Goal: Information Seeking & Learning: Find specific fact

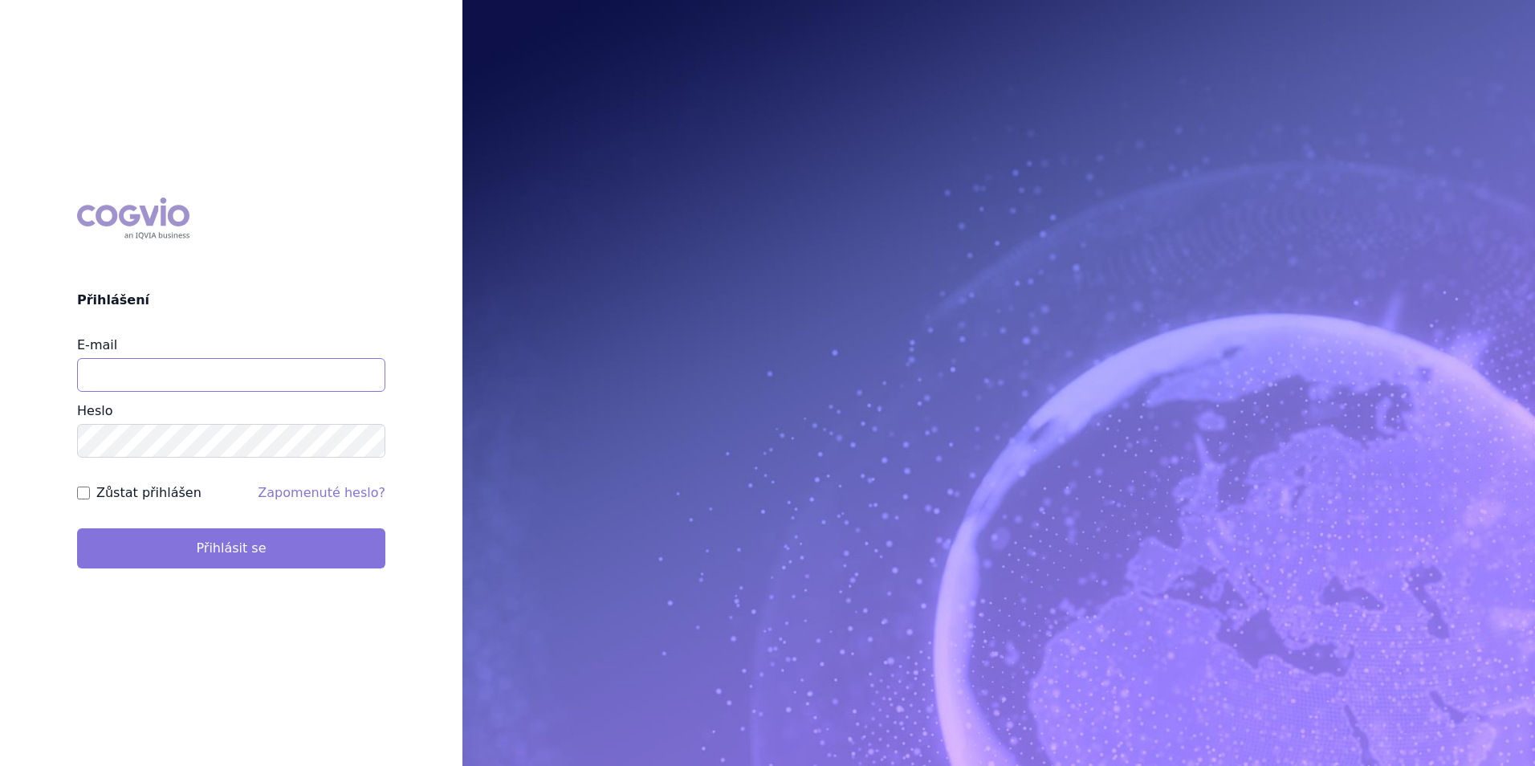
type input "apolena.koklarova@vzp.cz"
click at [342, 561] on button "Přihlásit se" at bounding box center [231, 548] width 308 height 40
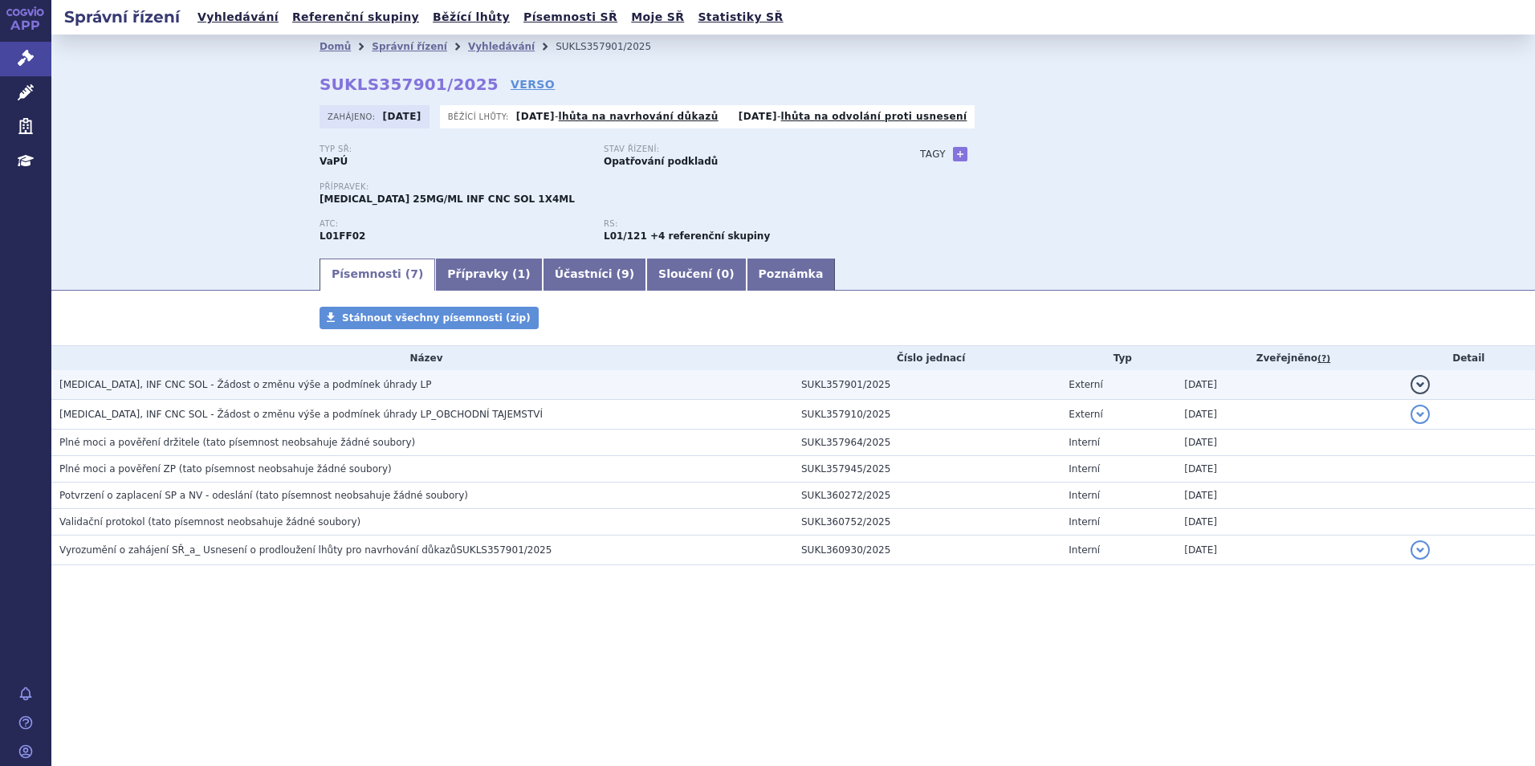
click at [308, 380] on span "KEYTRUDA, INF CNC SOL - Žádost o změnu výše a podmínek úhrady LP" at bounding box center [245, 384] width 372 height 11
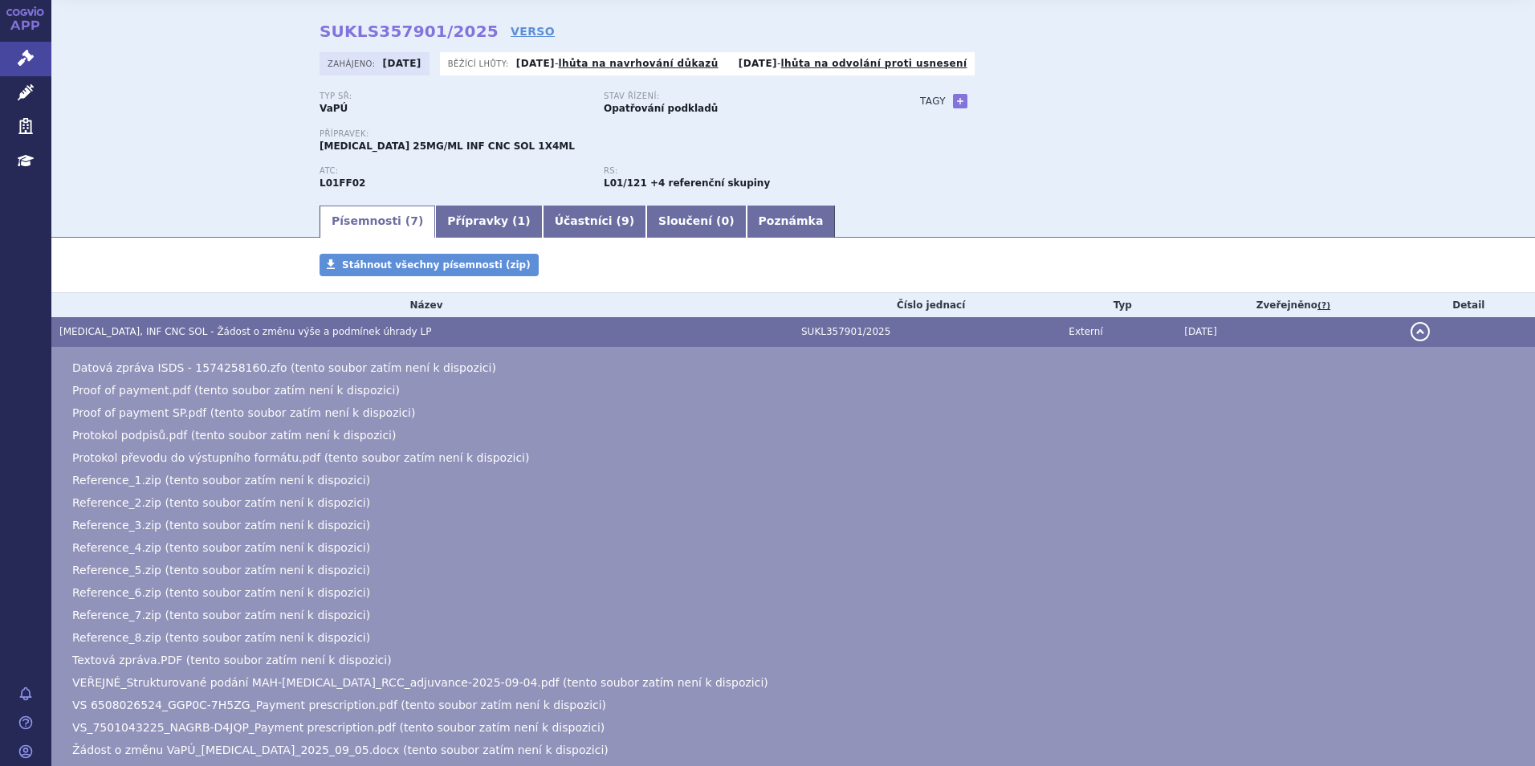
scroll to position [80, 0]
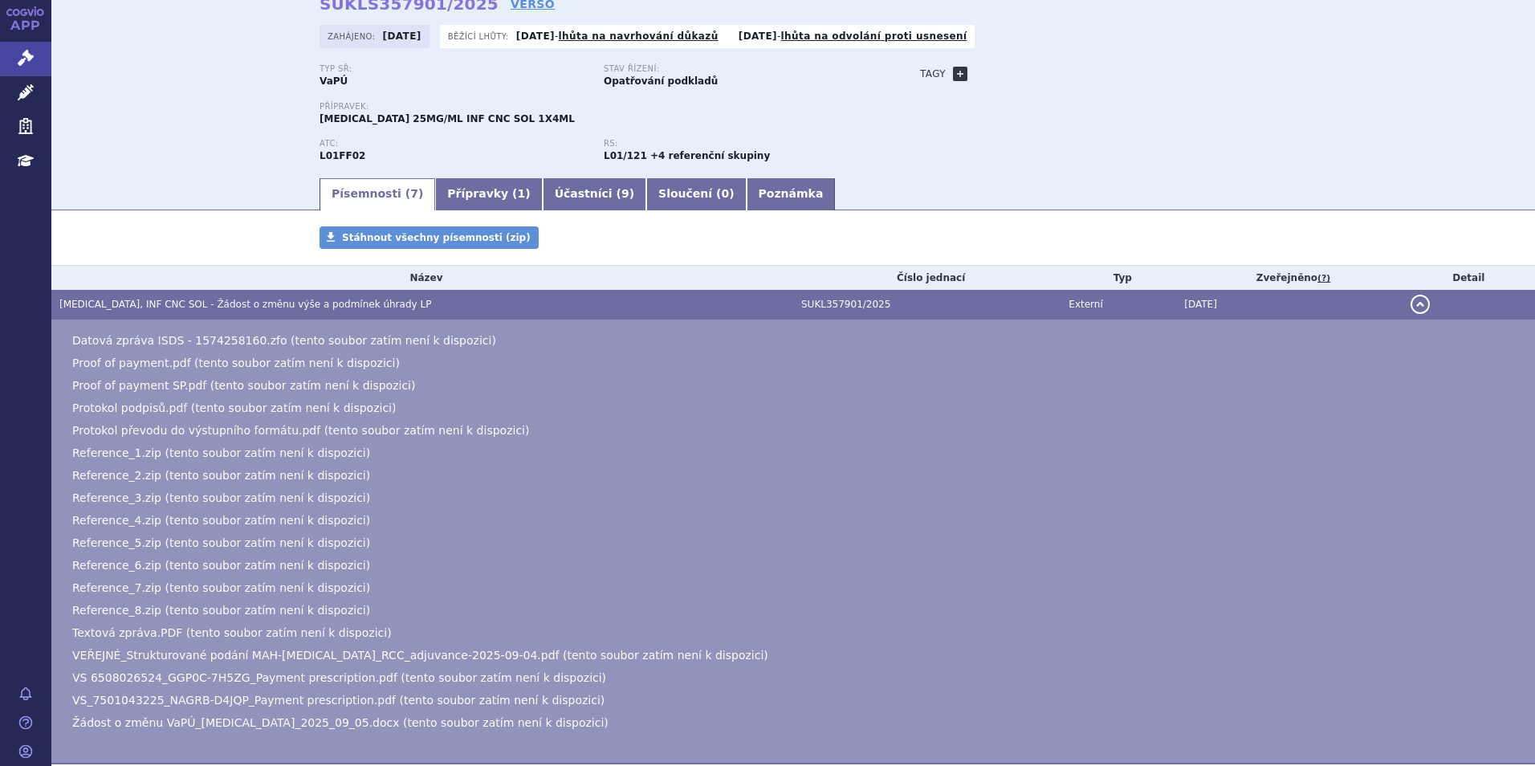
click at [954, 75] on link "+" at bounding box center [960, 74] width 14 height 14
click at [996, 73] on span at bounding box center [1033, 73] width 116 height 21
type input "RCC adjuvance"
select select "RCC adj"
click at [1038, 66] on span "RCC adj" at bounding box center [1033, 74] width 114 height 21
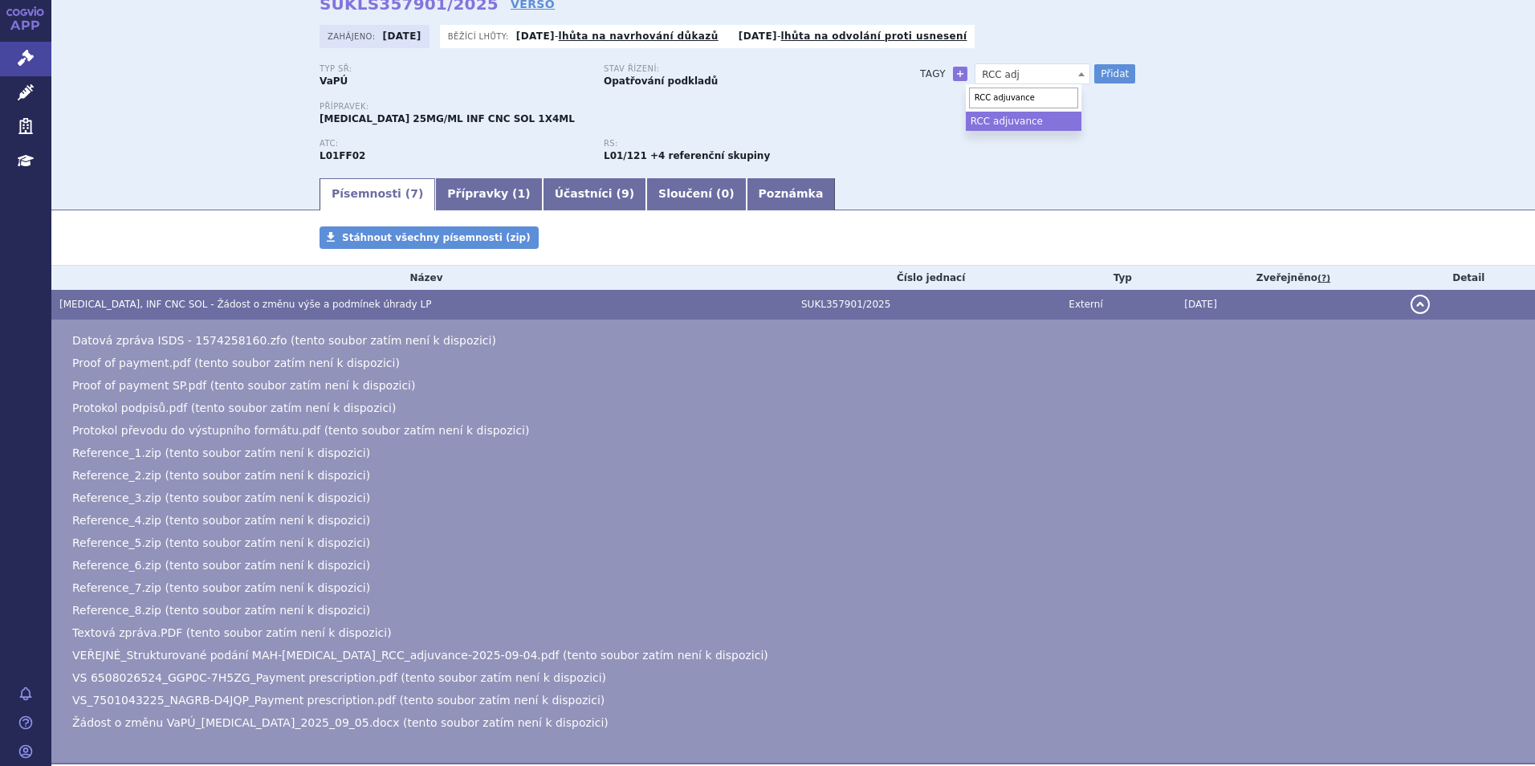
type input "RCC adjuvance"
select select "RCC adjuvance"
click at [1109, 66] on button "Přidat" at bounding box center [1115, 73] width 41 height 19
select select
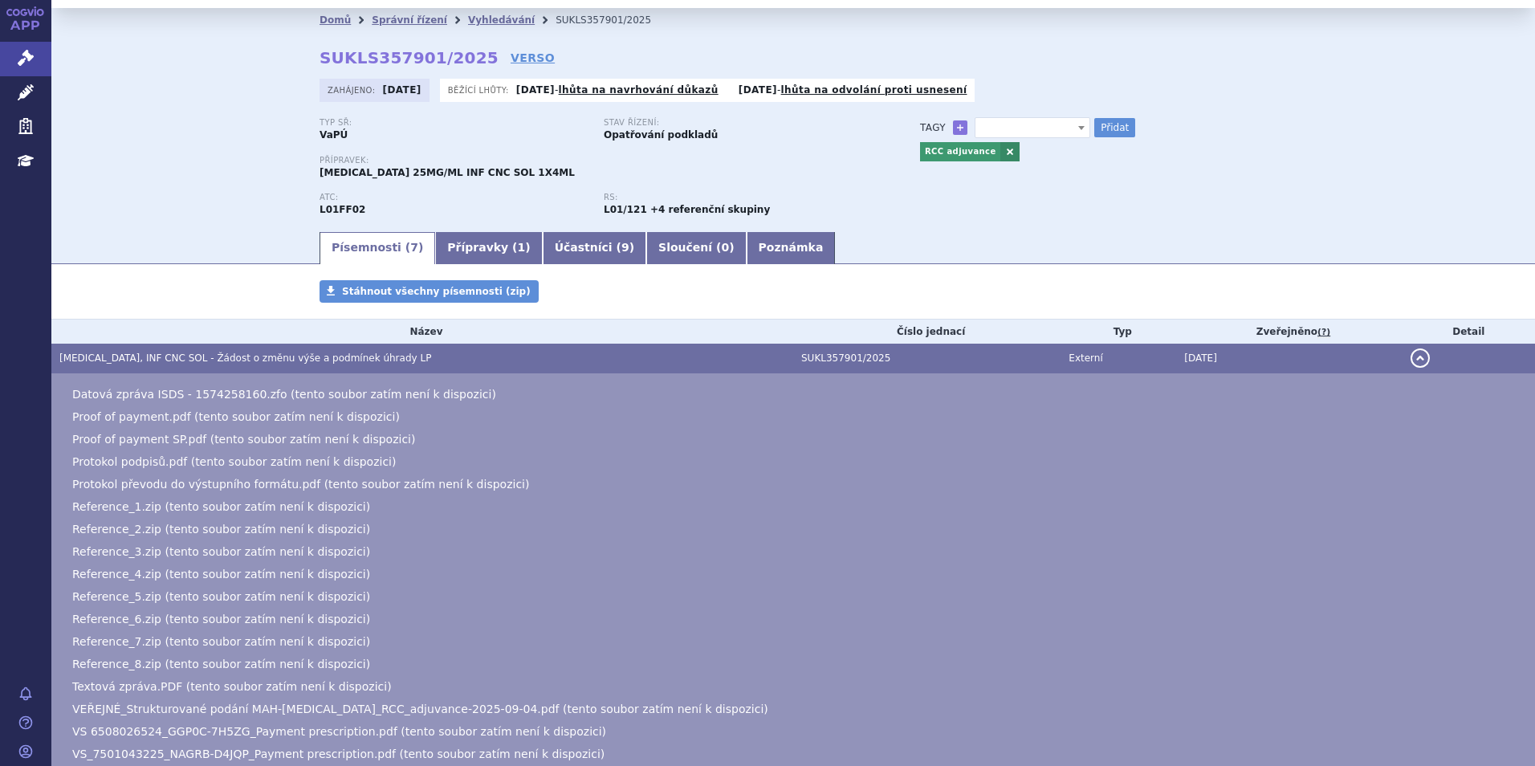
scroll to position [0, 0]
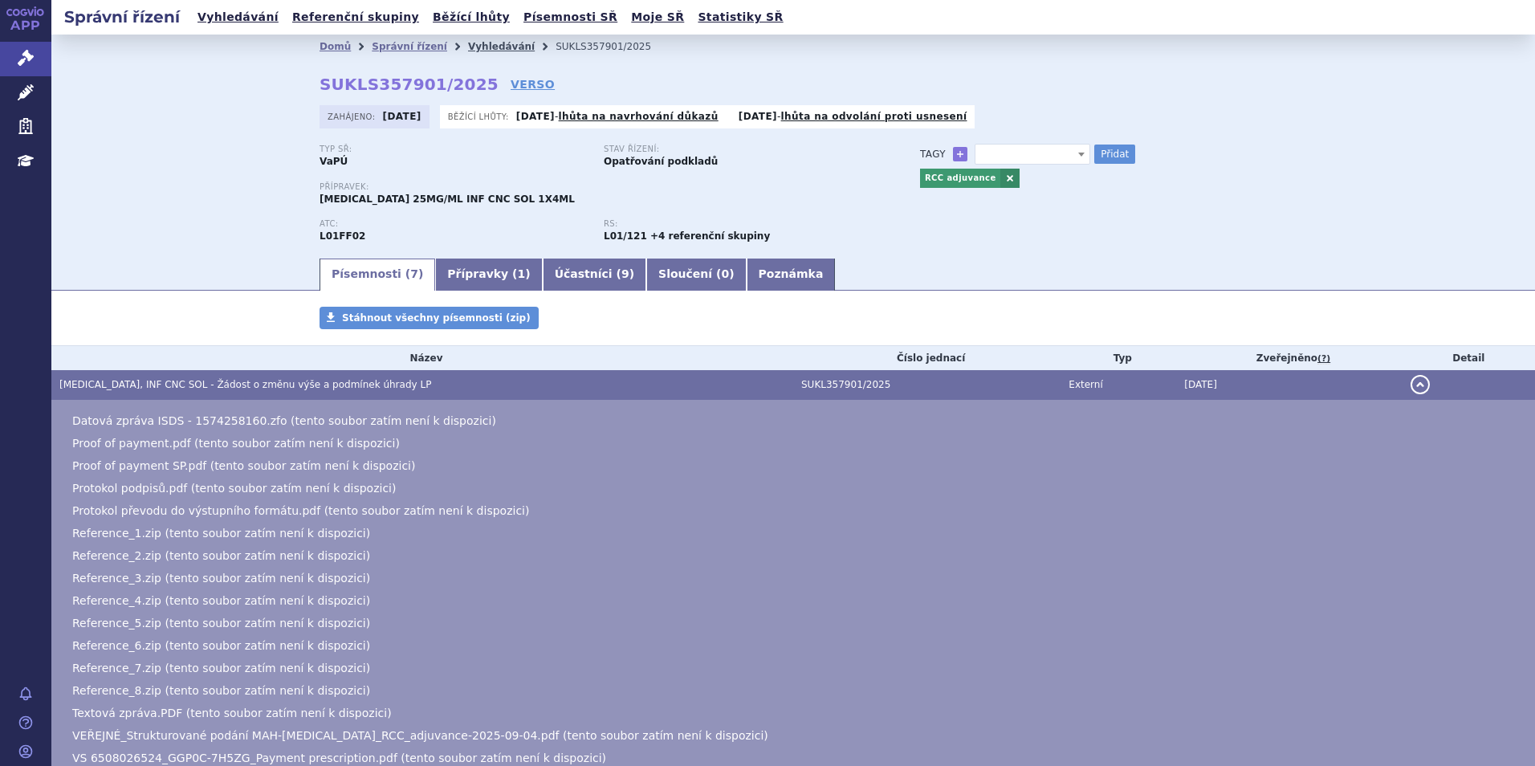
click at [483, 44] on link "Vyhledávání" at bounding box center [501, 46] width 67 height 11
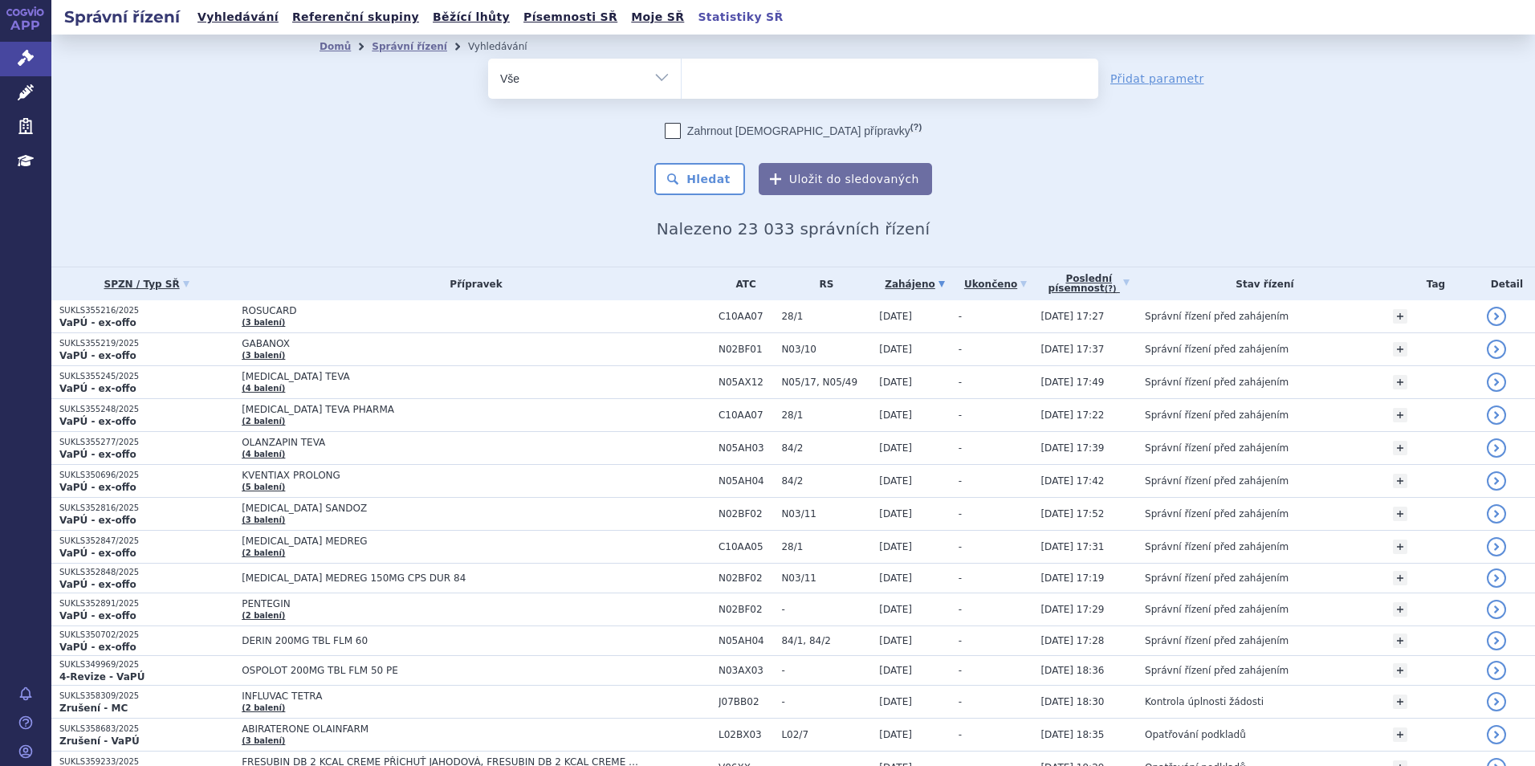
click at [771, 67] on ul at bounding box center [890, 76] width 417 height 34
click at [682, 67] on select at bounding box center [681, 78] width 1 height 40
type input "te"
type input "tek"
type input "teki"
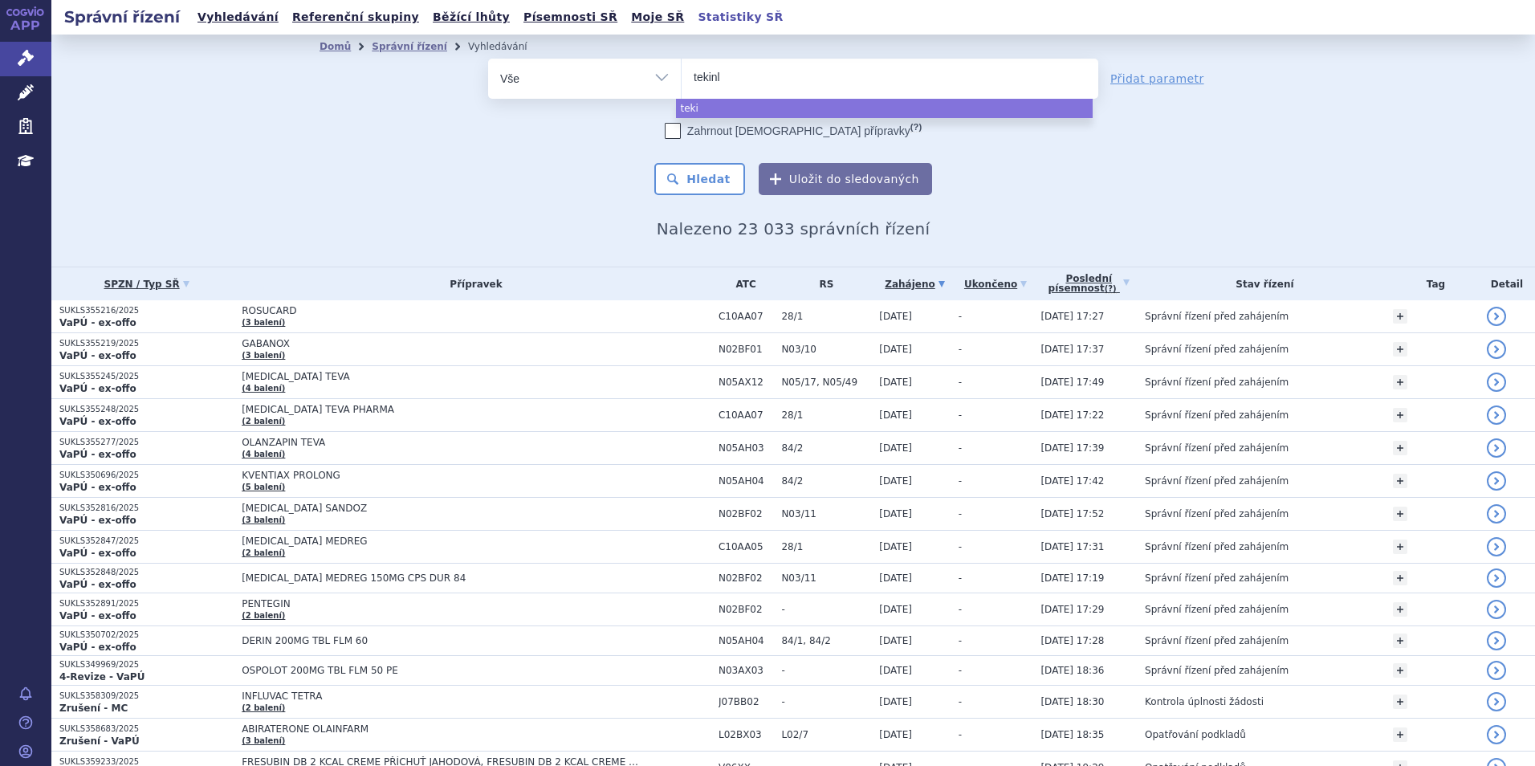
type input "tekinly"
type input "tekinl"
type input "tekin"
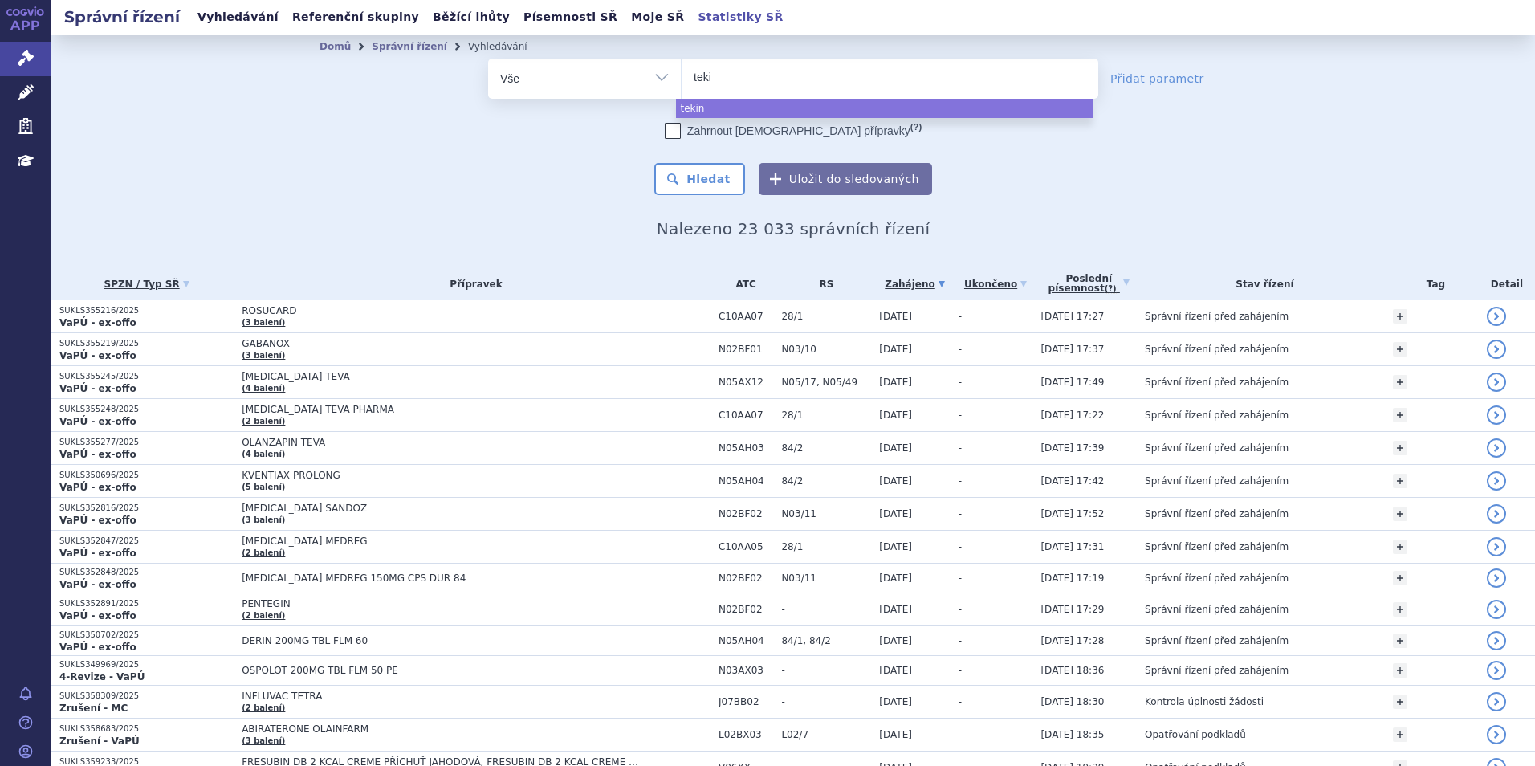
type input "tek"
type input "te"
type input "tepk"
type input "tepki"
type input "tepkinl"
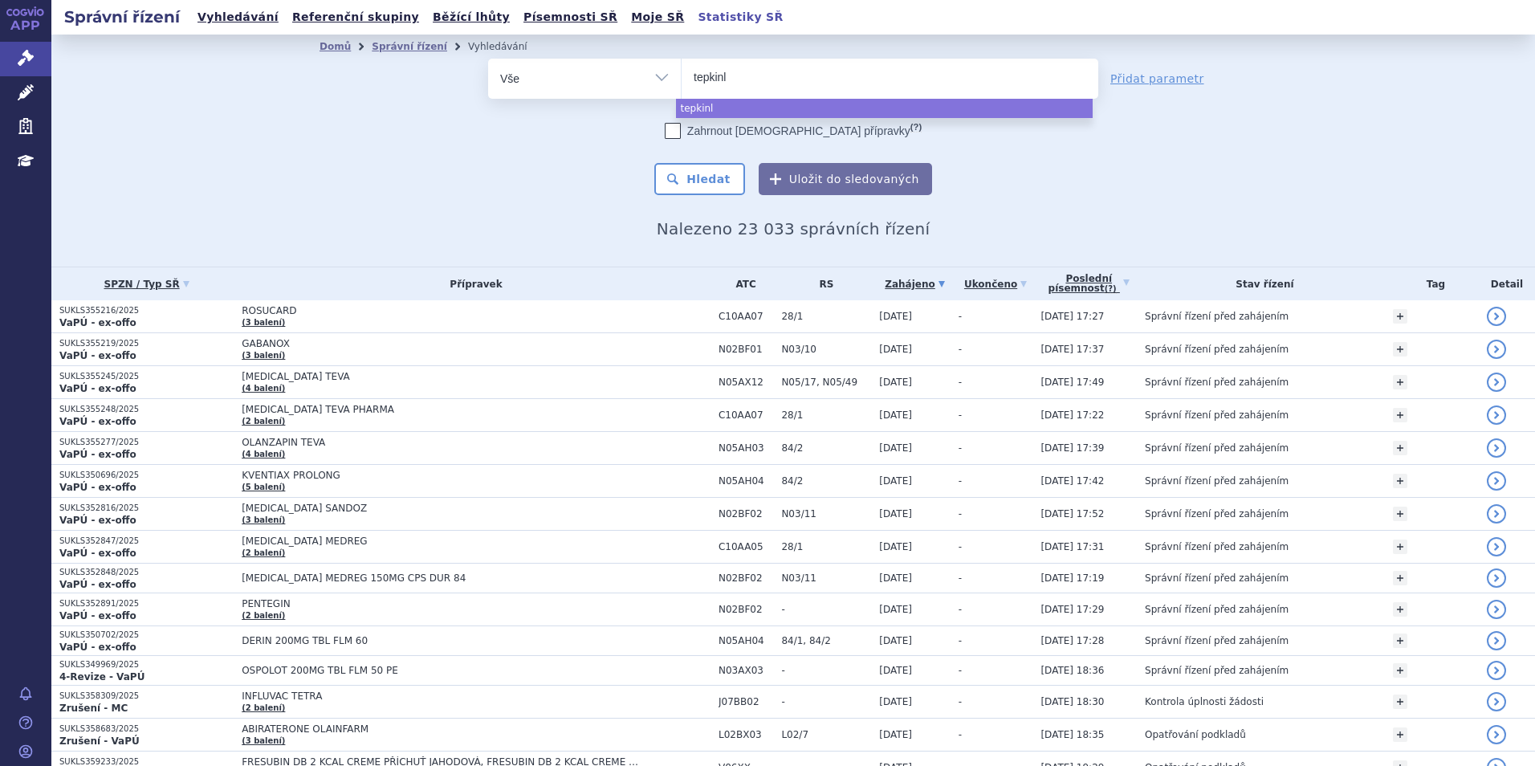
type input "tepkinly"
select select "tepkinly"
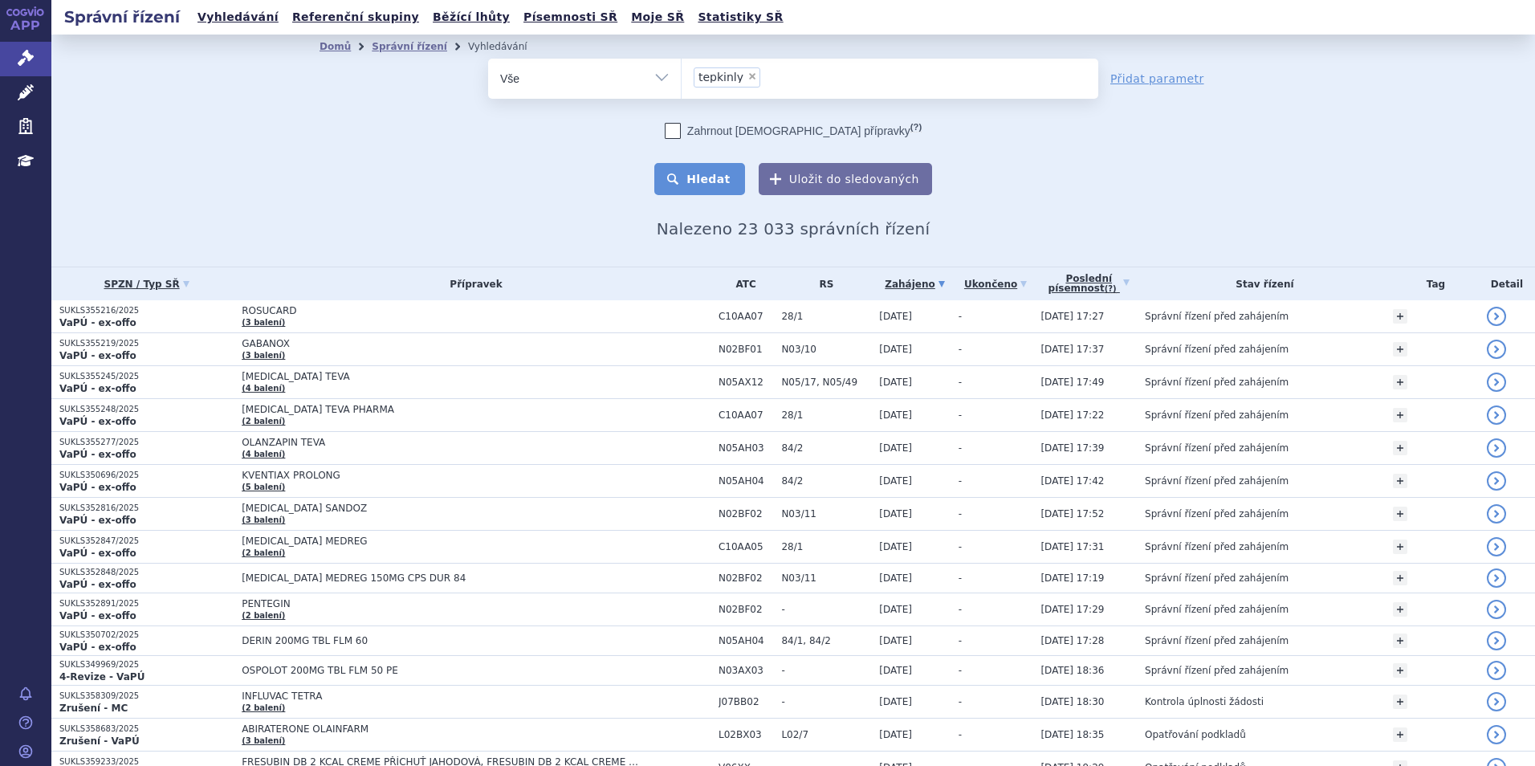
click at [686, 186] on button "Hledat" at bounding box center [699, 179] width 91 height 32
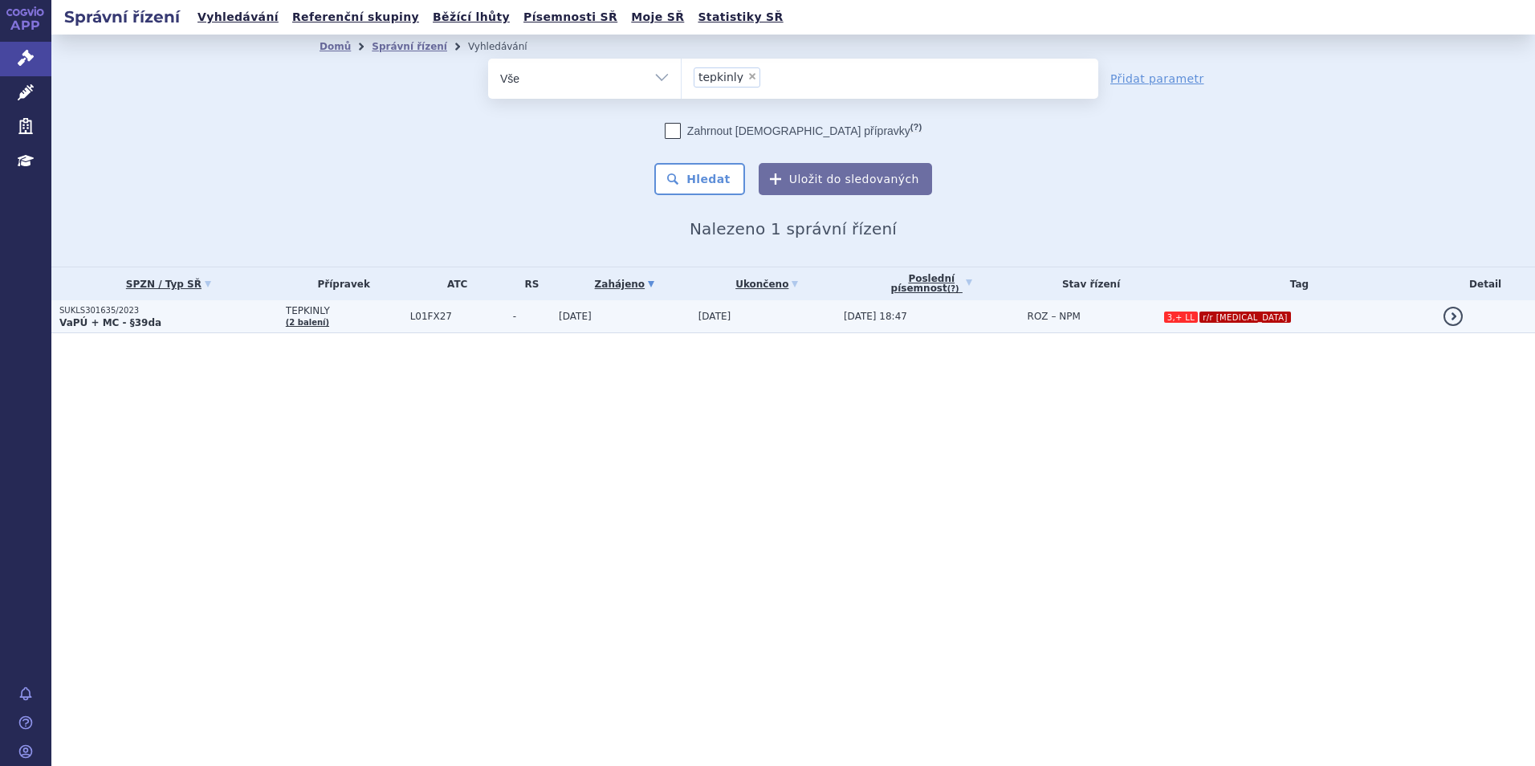
click at [261, 309] on p "SUKLS301635/2023" at bounding box center [168, 310] width 218 height 11
